Goal: Complete application form

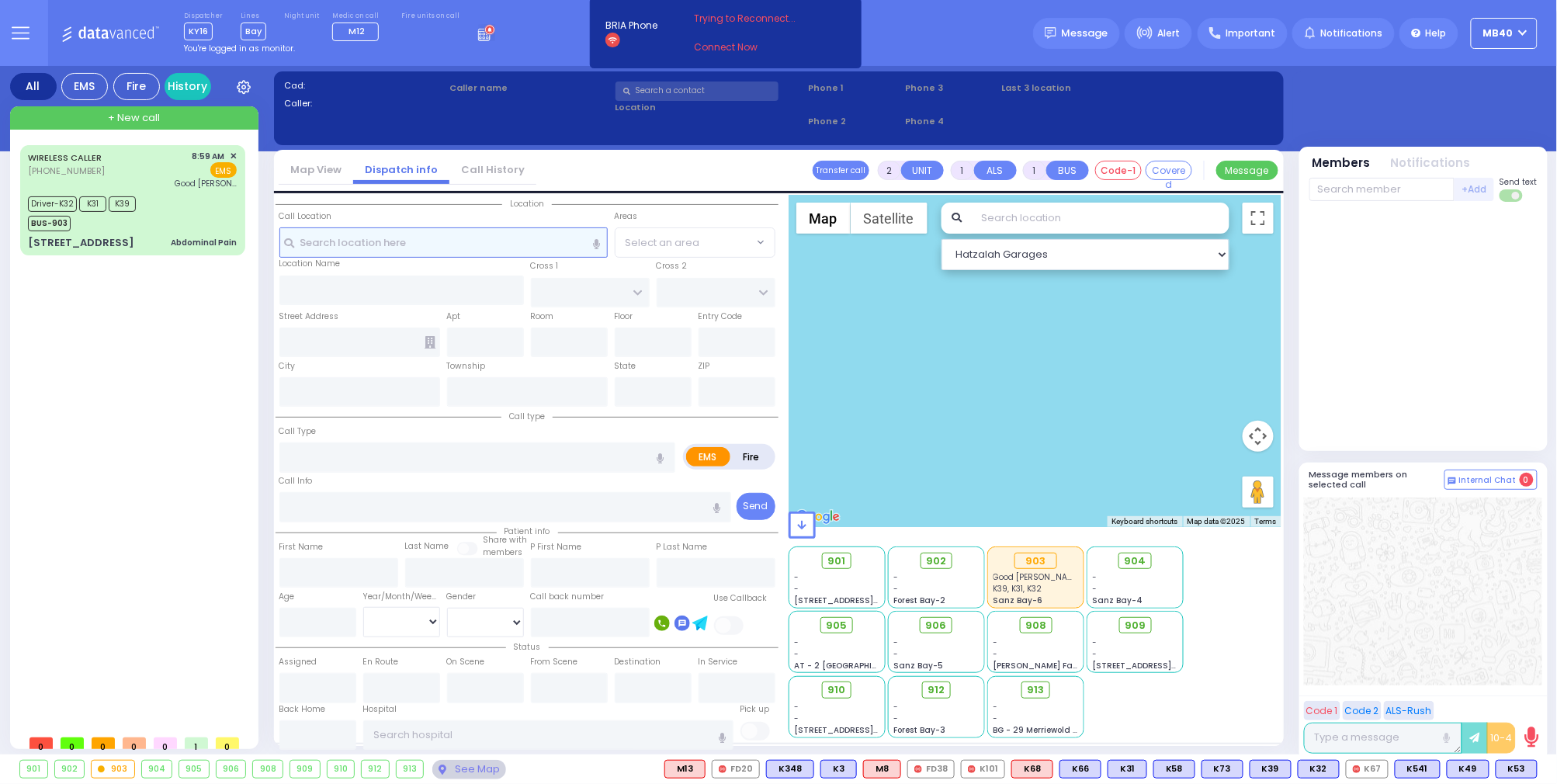
select select
radio input "true"
type input "[PERSON_NAME]"
select select
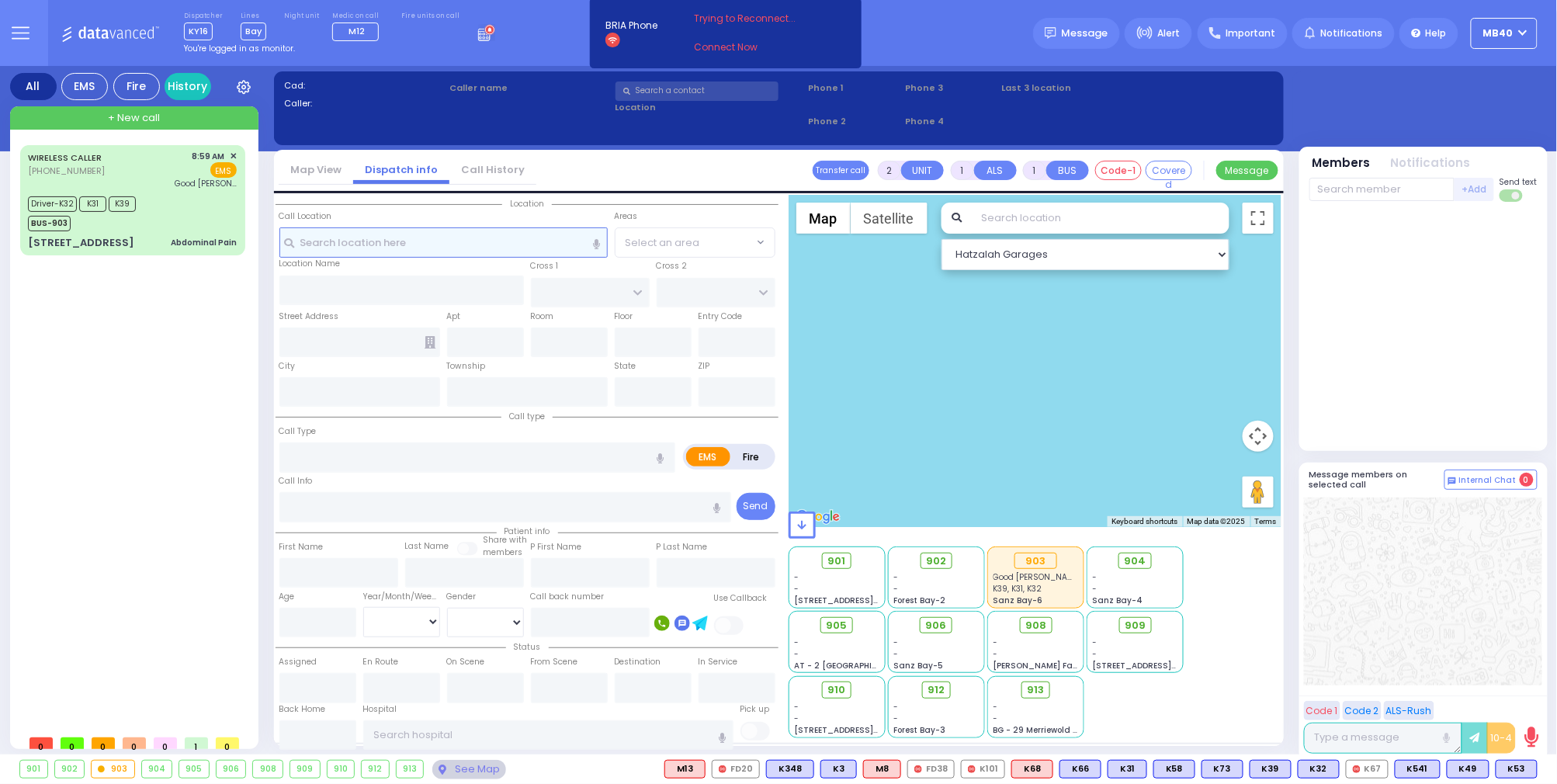
type input "10:02"
select select
radio input "true"
select select
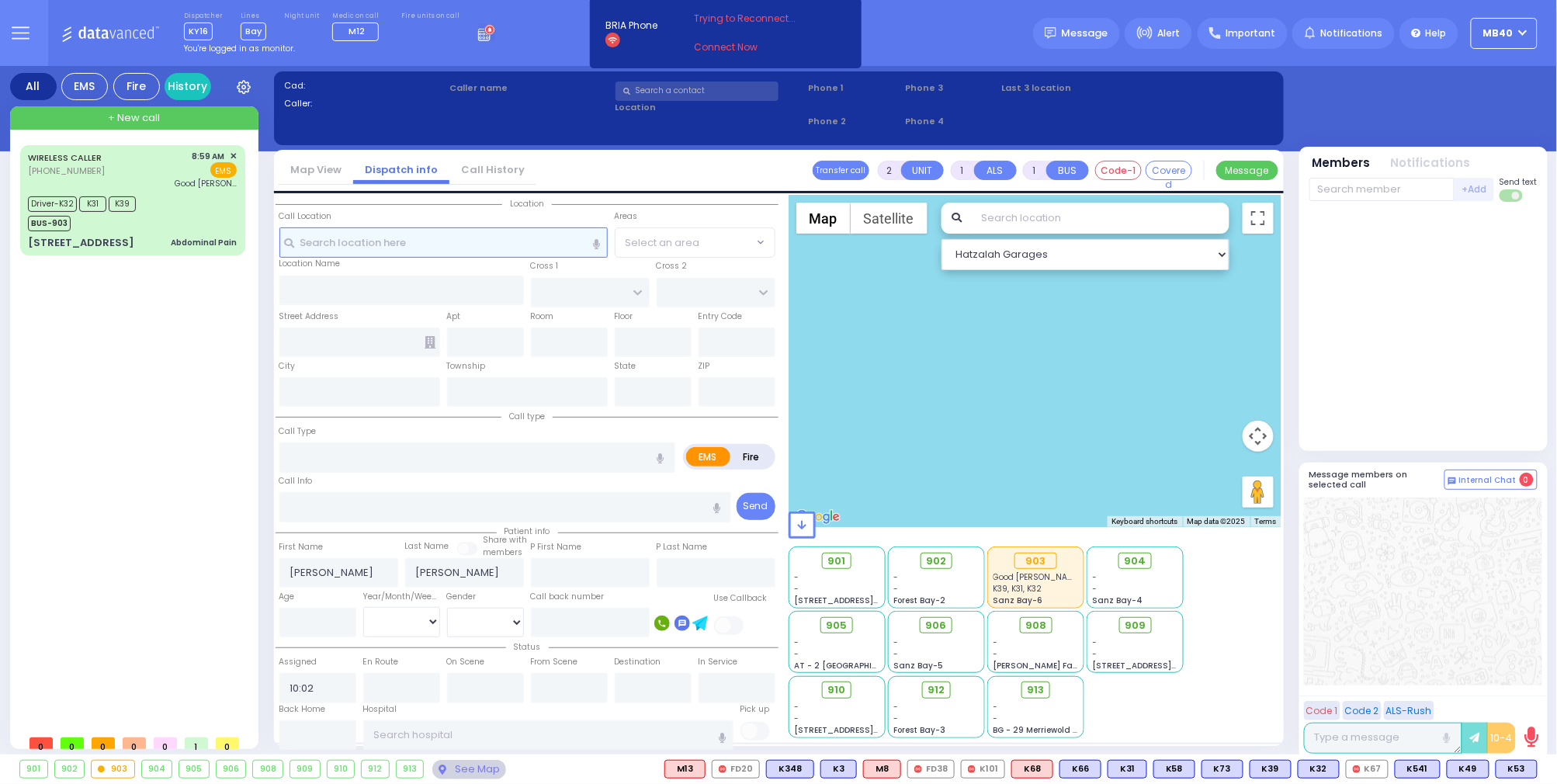
radio input "true"
select select
select select "Hatzalah Garages"
